Goal: Go to known website: Access a specific website the user already knows

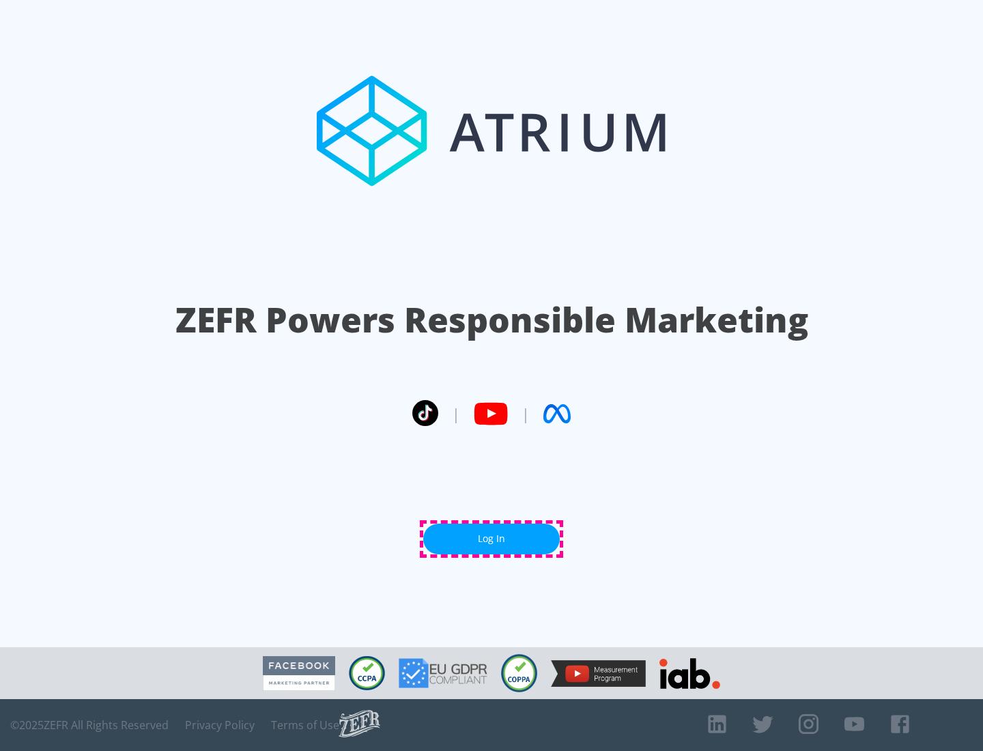
click at [492, 539] on link "Log In" at bounding box center [491, 539] width 137 height 31
